Goal: Task Accomplishment & Management: Use online tool/utility

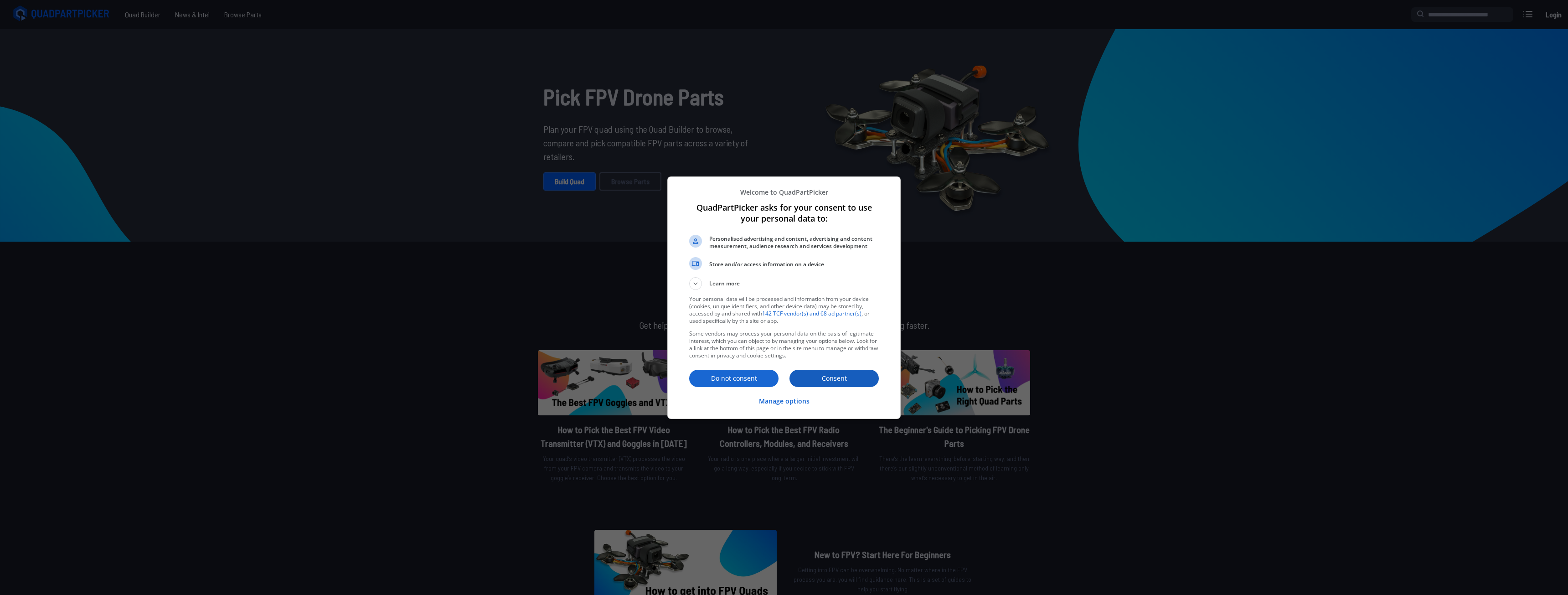
click at [859, 383] on p "Consent" at bounding box center [834, 378] width 90 height 9
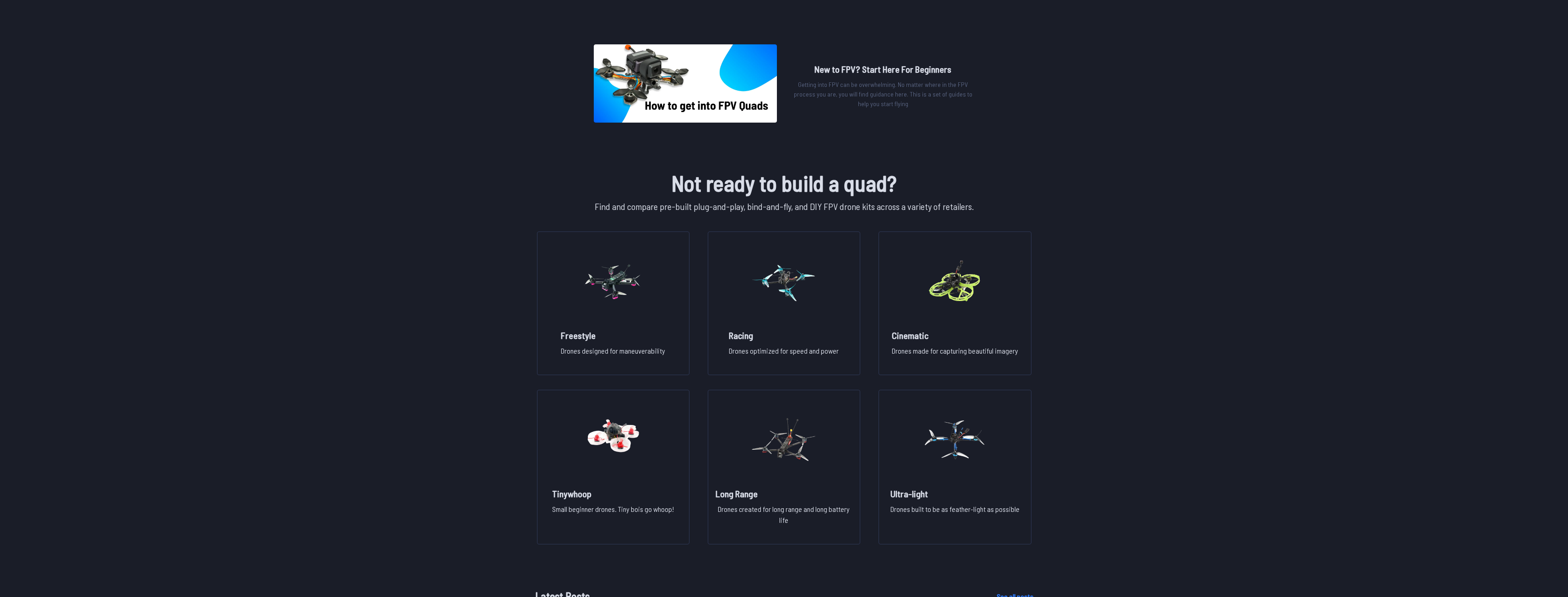
scroll to position [503, 0]
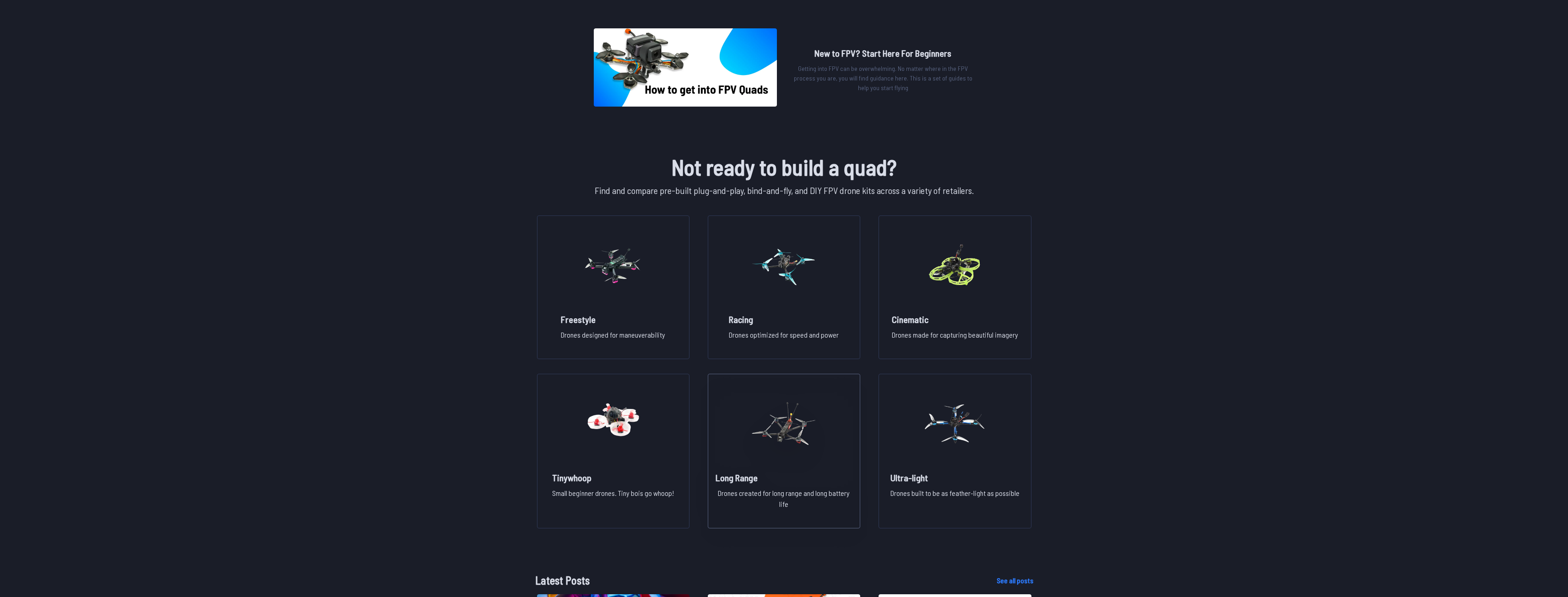
click at [789, 441] on img at bounding box center [784, 423] width 66 height 81
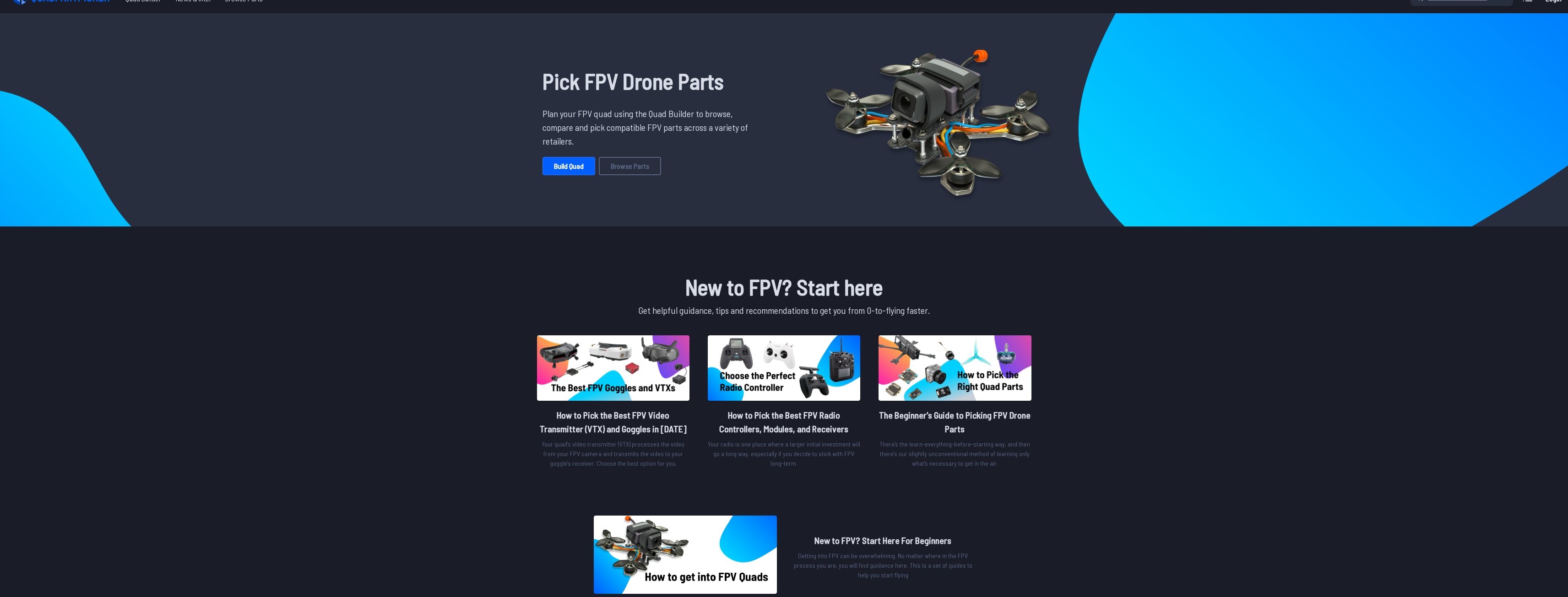
scroll to position [0, 0]
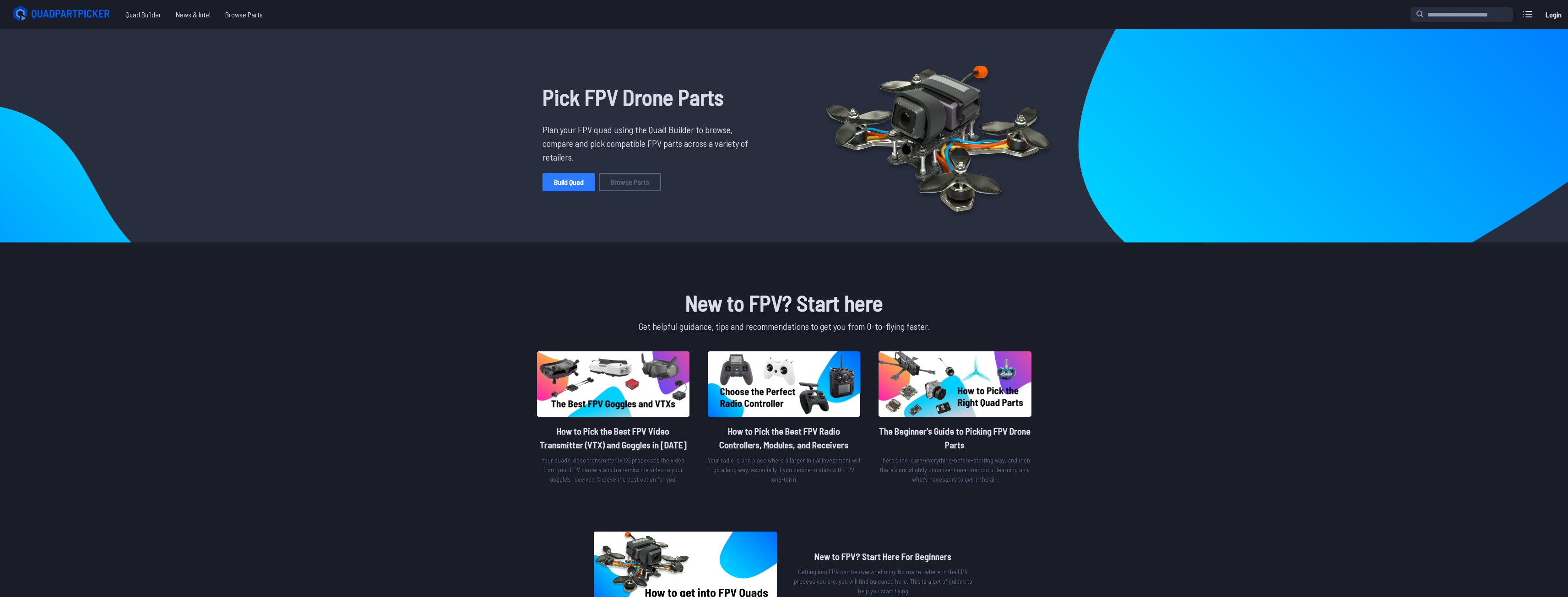
click at [567, 189] on link "Build Quad" at bounding box center [569, 182] width 53 height 18
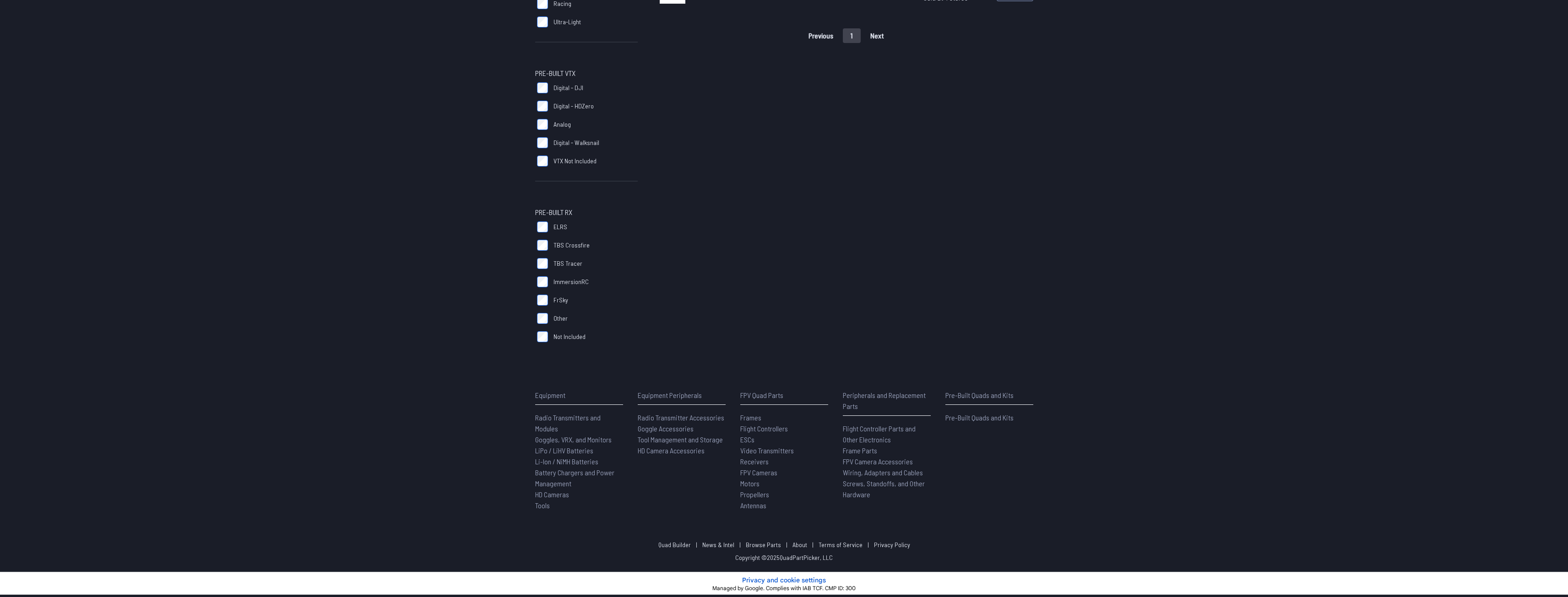
scroll to position [221, 0]
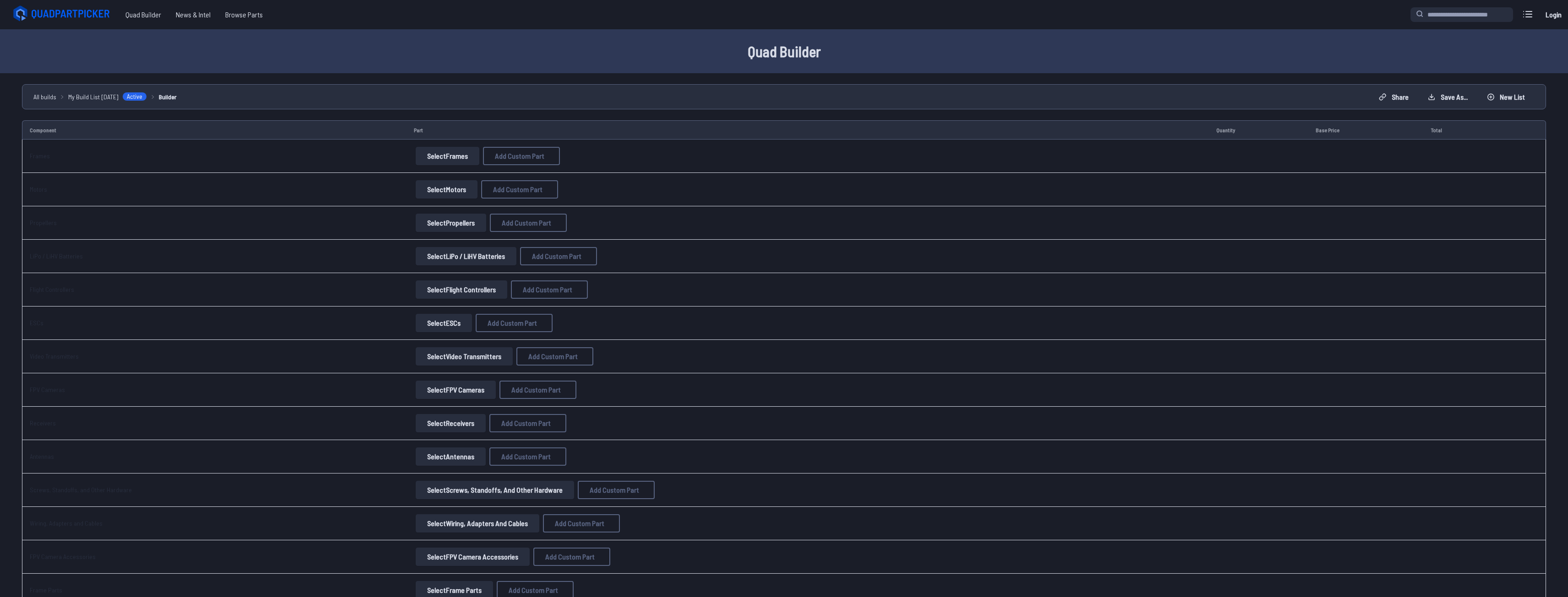
click at [445, 161] on button "Select Frames" at bounding box center [448, 156] width 64 height 18
click at [443, 147] on button "Select Frames" at bounding box center [448, 156] width 64 height 18
click at [436, 158] on button "Select Frames" at bounding box center [448, 156] width 64 height 18
click at [162, 157] on td "Frames" at bounding box center [214, 156] width 384 height 34
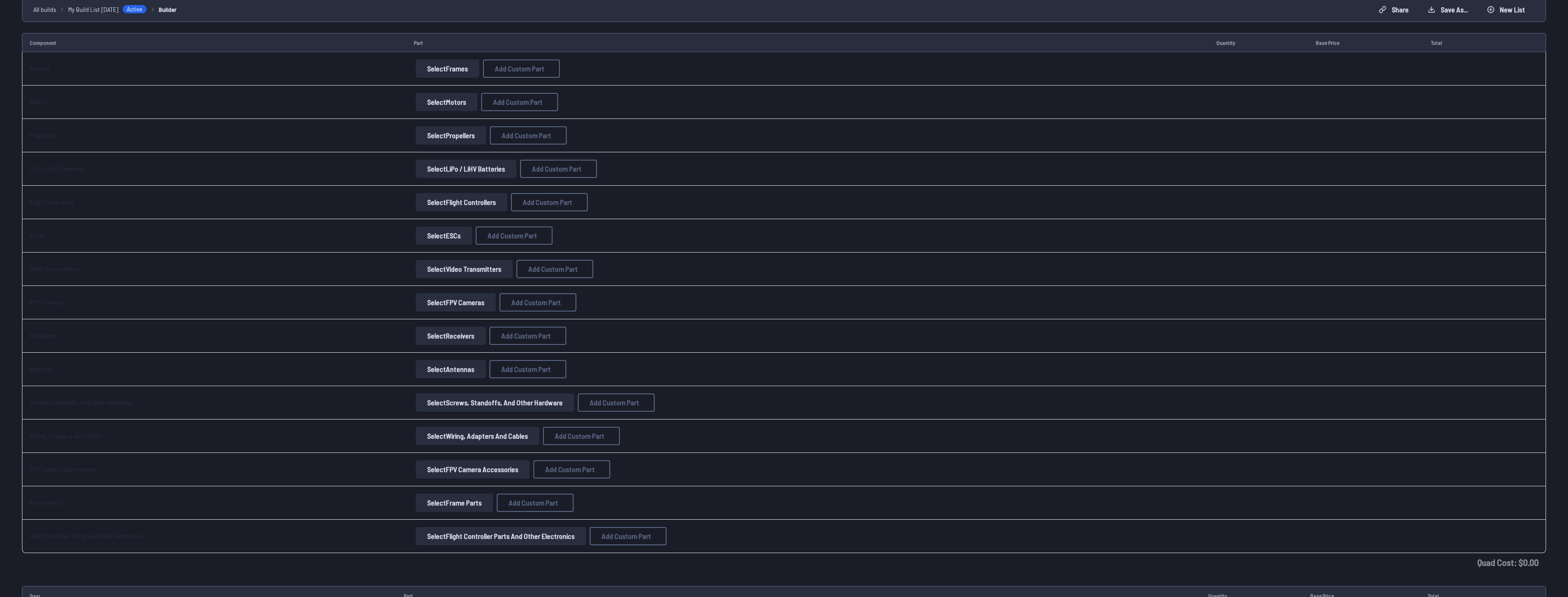
scroll to position [92, 0]
click at [461, 398] on button "Select Screws, Standoffs, and Other Hardware" at bounding box center [495, 399] width 158 height 18
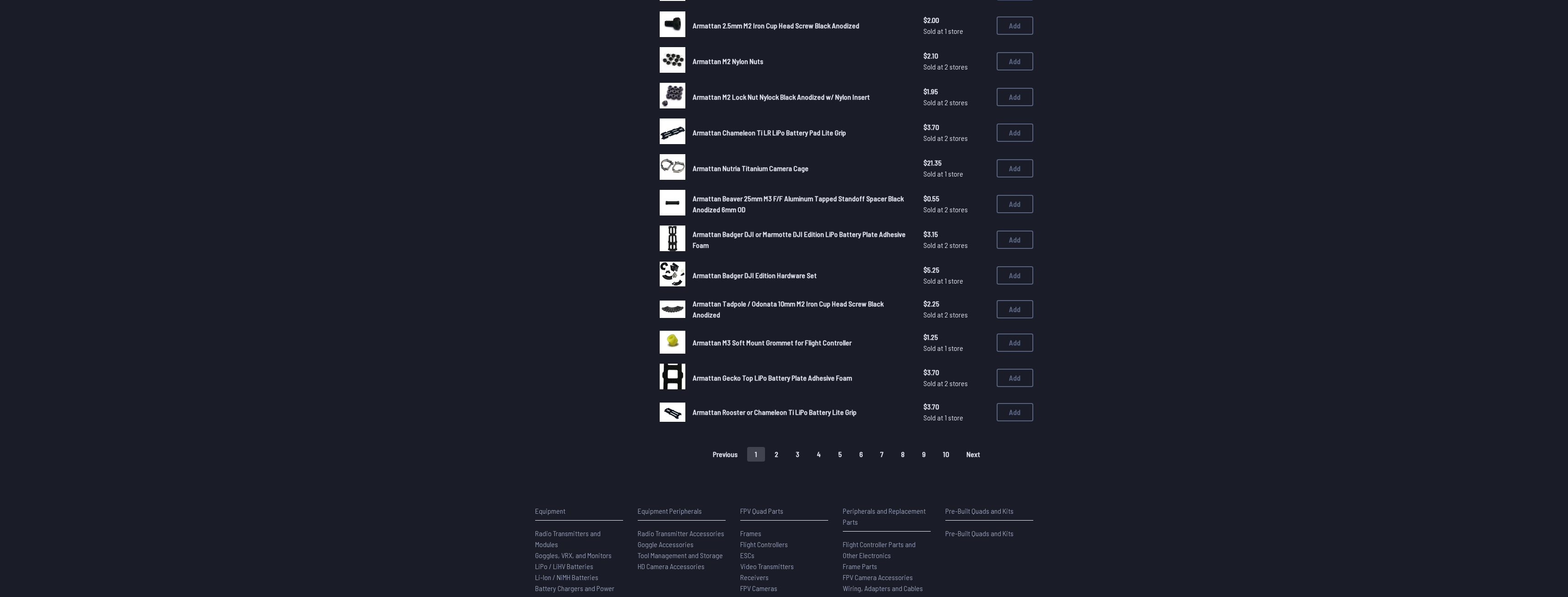
scroll to position [359, 0]
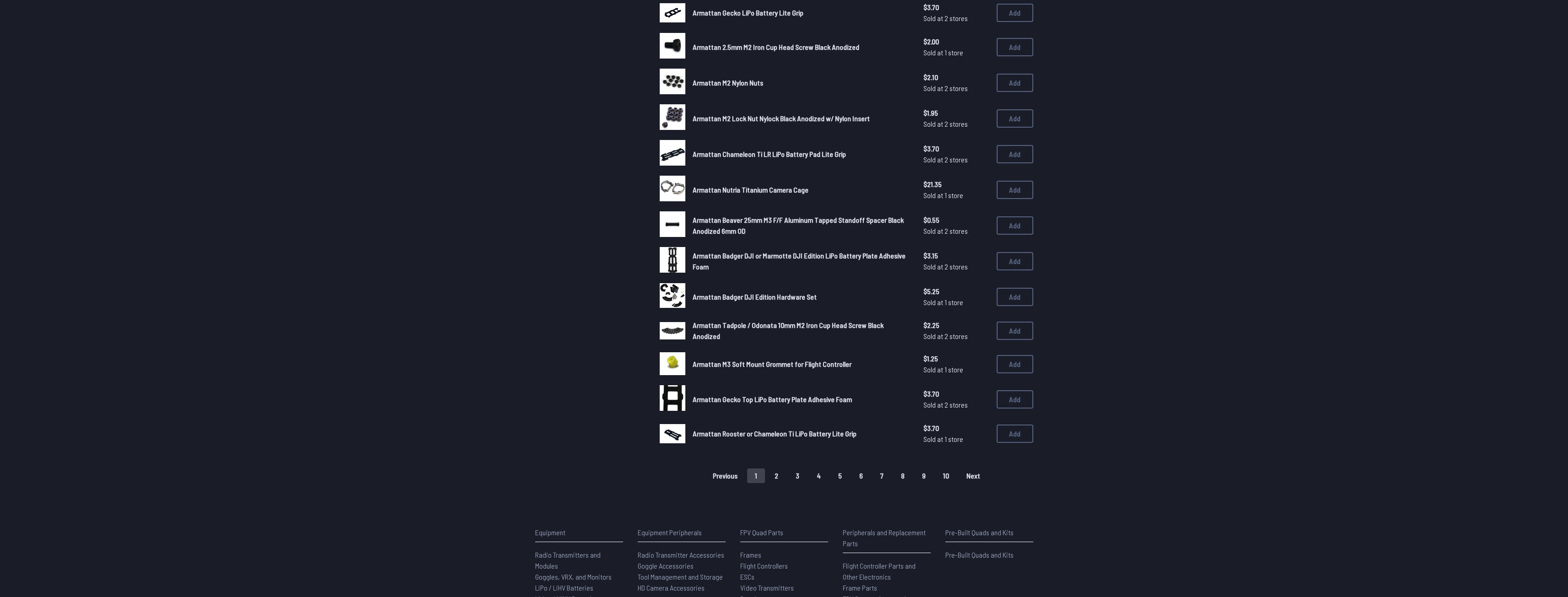
click at [902, 480] on button "8" at bounding box center [902, 476] width 19 height 15
